Goal: Participate in discussion: Engage in conversation with other users on a specific topic

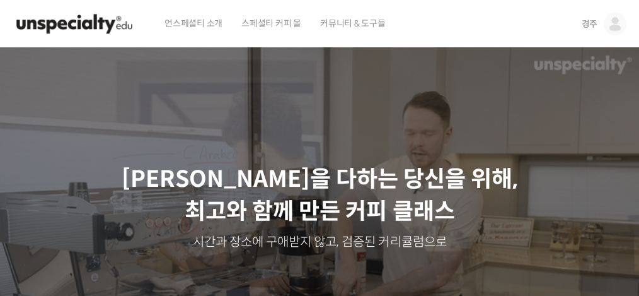
click at [619, 23] on img at bounding box center [615, 24] width 23 height 23
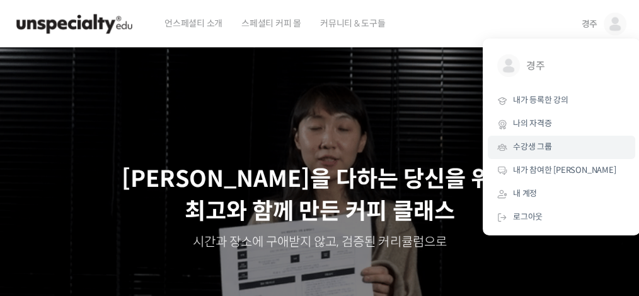
click at [536, 150] on span "수강생 그룹" at bounding box center [532, 146] width 39 height 11
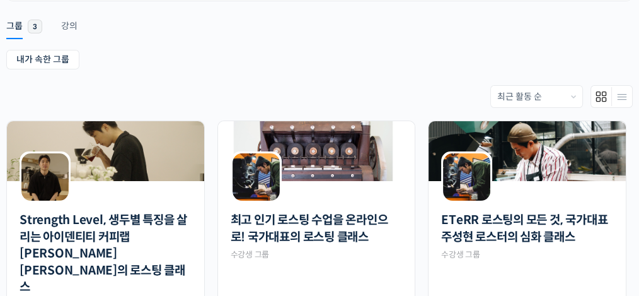
scroll to position [202, 0]
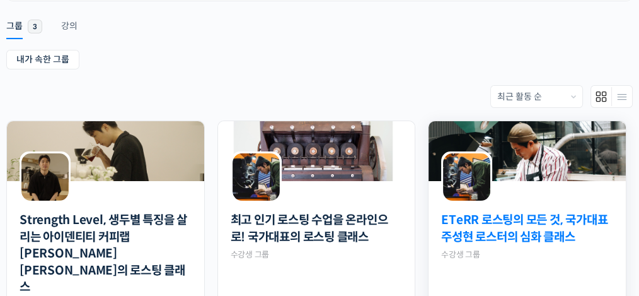
click at [525, 226] on link "ETeRR 로스팅의 모든 것, 국가대표 주성현 로스터의 심화 클래스" at bounding box center [527, 228] width 172 height 33
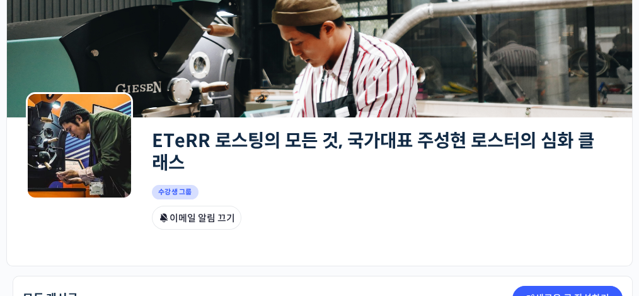
scroll to position [52, 0]
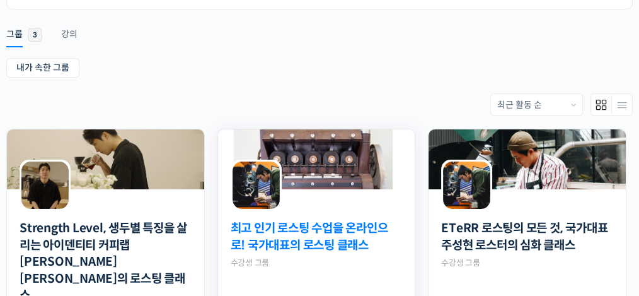
click at [315, 226] on link "최고 인기 로스팅 수업을 온라인으로! 국가대표의 로스팅 클래스" at bounding box center [317, 236] width 172 height 33
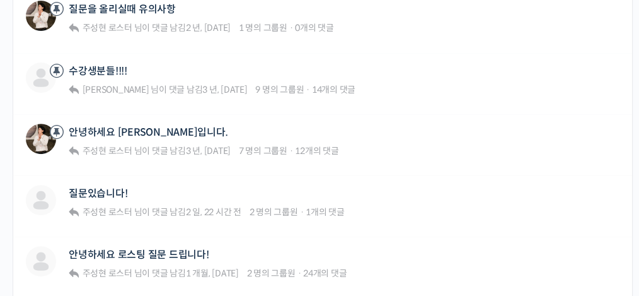
scroll to position [539, 0]
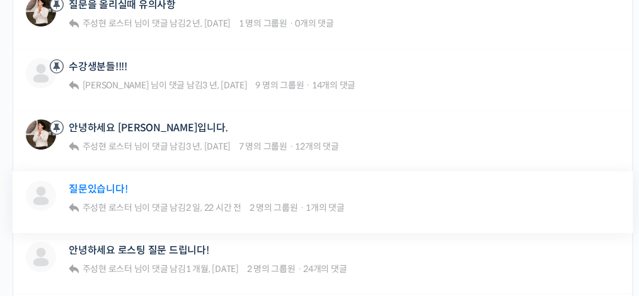
click at [90, 184] on link "질문있습니다!" at bounding box center [98, 189] width 59 height 12
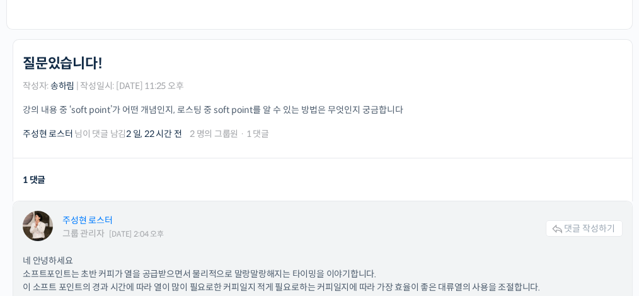
scroll to position [317, 0]
